Goal: Go to known website: Go to known website

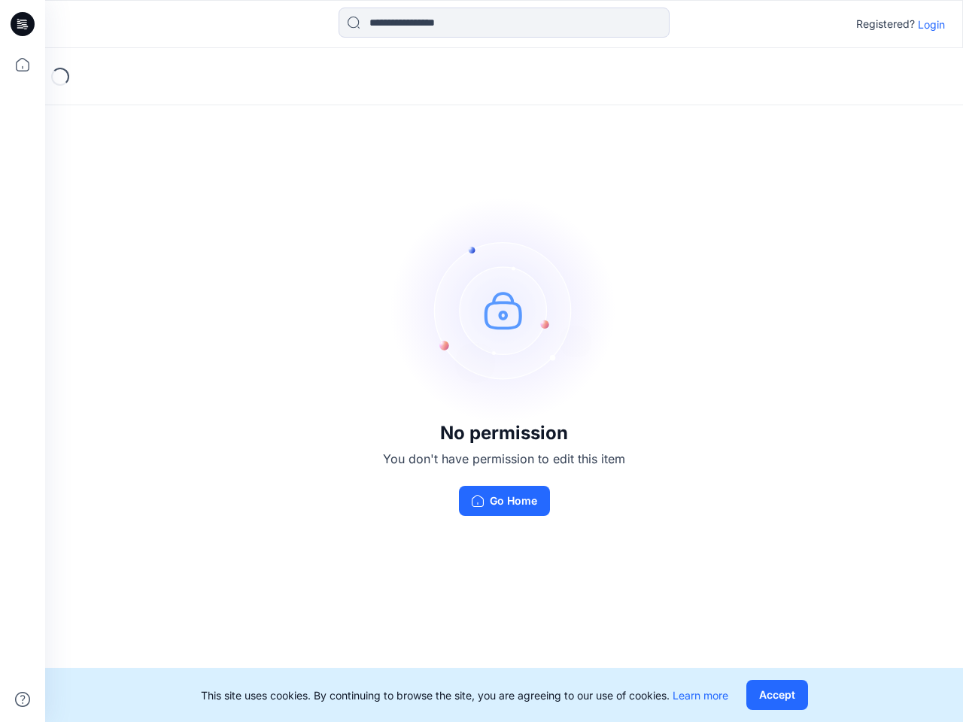
click at [482, 361] on img at bounding box center [504, 310] width 226 height 226
click at [23, 24] on icon at bounding box center [25, 24] width 6 height 1
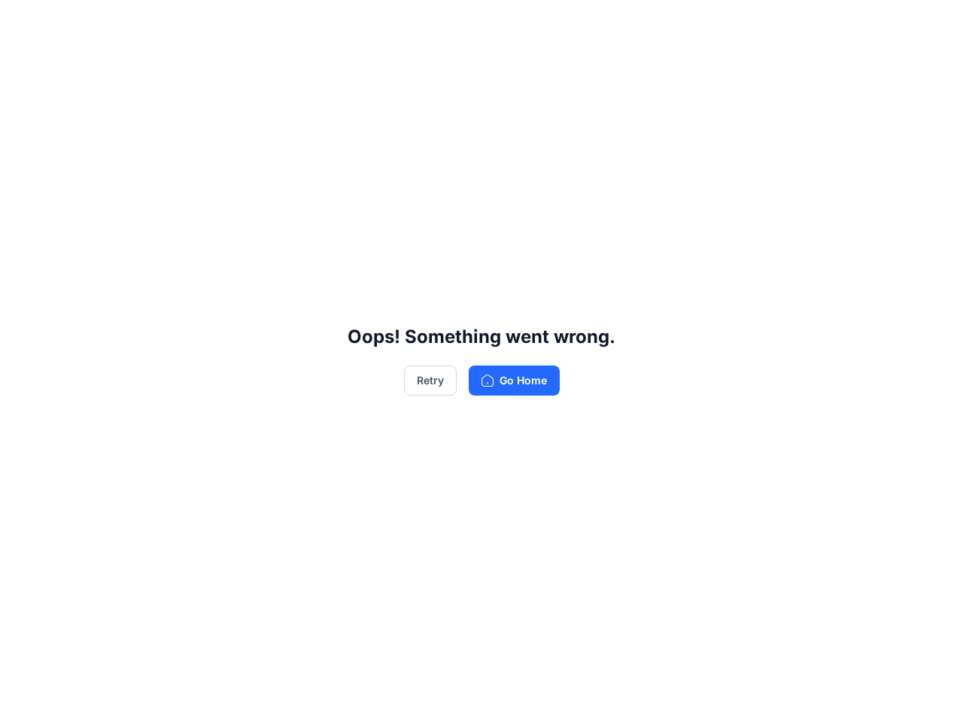
click at [23, 65] on div "Oops! Something went wrong. Retry Go Home" at bounding box center [481, 361] width 963 height 722
click at [23, 700] on div "Oops! Something went wrong. Retry Go Home" at bounding box center [481, 361] width 963 height 722
click at [504, 23] on div "Oops! Something went wrong. Retry Go Home" at bounding box center [481, 361] width 963 height 722
click at [932, 24] on div "Oops! Something went wrong. Retry Go Home" at bounding box center [481, 361] width 963 height 722
click at [777, 695] on div "Oops! Something went wrong. Retry Go Home" at bounding box center [481, 361] width 963 height 722
